Goal: Task Accomplishment & Management: Manage account settings

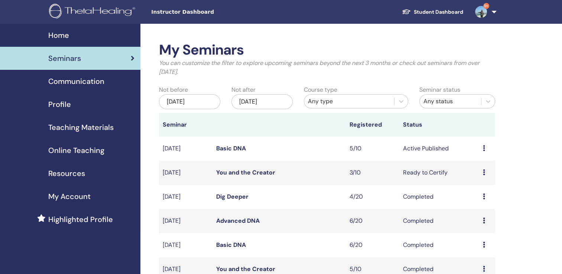
click at [234, 148] on link "Basic DNA" at bounding box center [231, 149] width 30 height 8
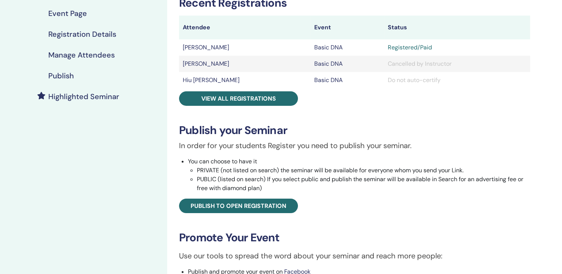
scroll to position [149, 0]
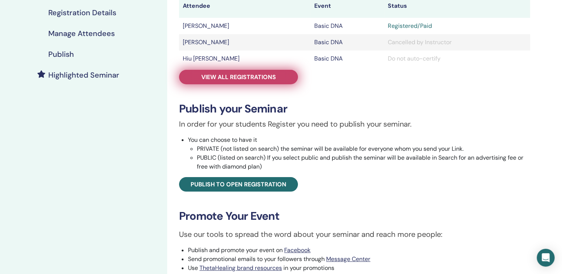
click at [280, 78] on link "View all registrations" at bounding box center [238, 77] width 119 height 14
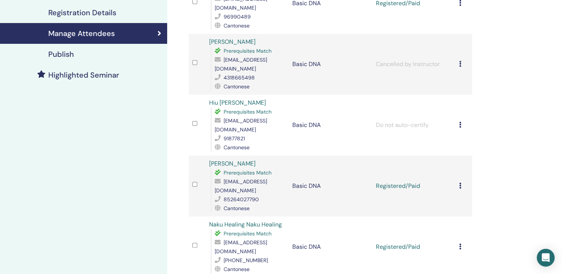
scroll to position [74, 0]
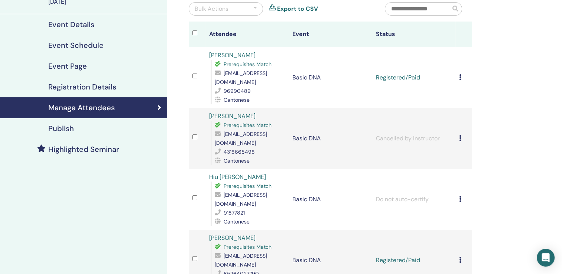
click at [458, 77] on td "Cancel Registration Do not auto-certify Mark as Paid Mark as Unpaid Mark as Abs…" at bounding box center [463, 77] width 17 height 61
click at [461, 78] on icon at bounding box center [460, 77] width 2 height 6
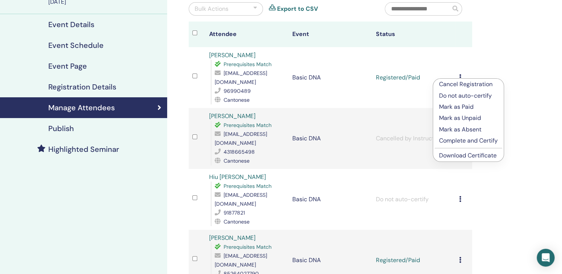
click at [463, 157] on link "Download Certificate" at bounding box center [468, 156] width 58 height 8
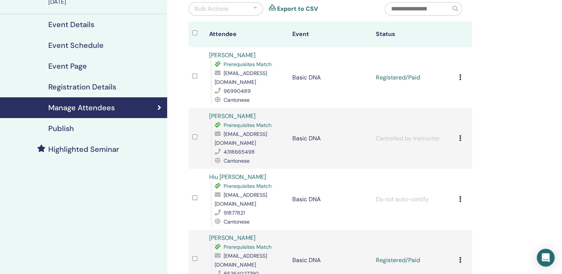
scroll to position [149, 0]
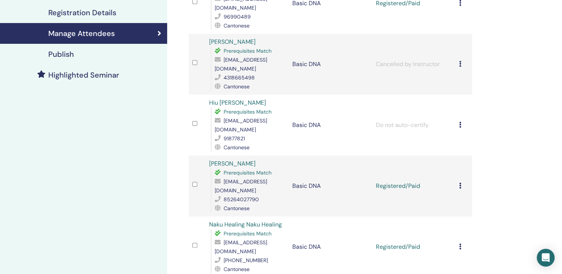
click at [460, 183] on icon at bounding box center [460, 186] width 2 height 6
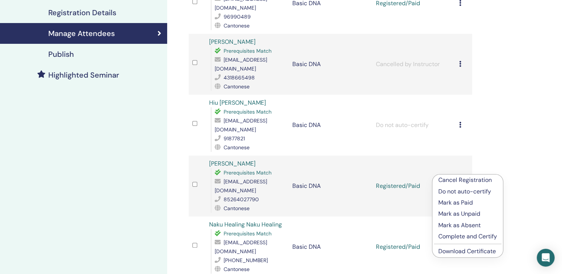
click at [460, 253] on link "Download Certificate" at bounding box center [467, 251] width 58 height 8
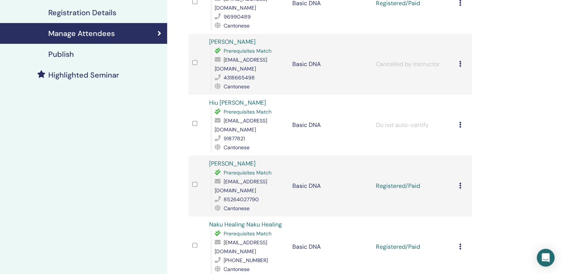
click at [461, 243] on div "Cancel Registration Do not auto-certify Mark as Paid Mark as Unpaid Mark as Abs…" at bounding box center [463, 247] width 9 height 9
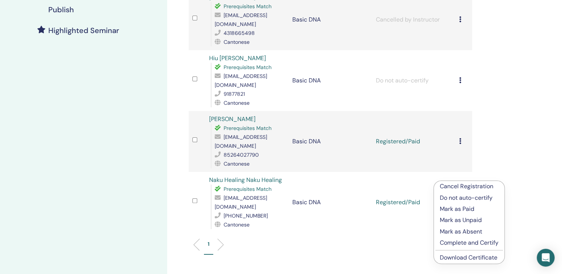
scroll to position [260, 0]
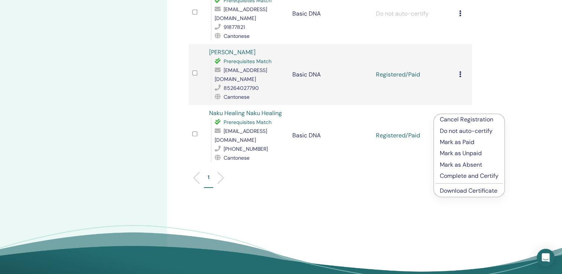
click at [457, 192] on link "Download Certificate" at bounding box center [469, 191] width 58 height 8
